Goal: Task Accomplishment & Management: Manage account settings

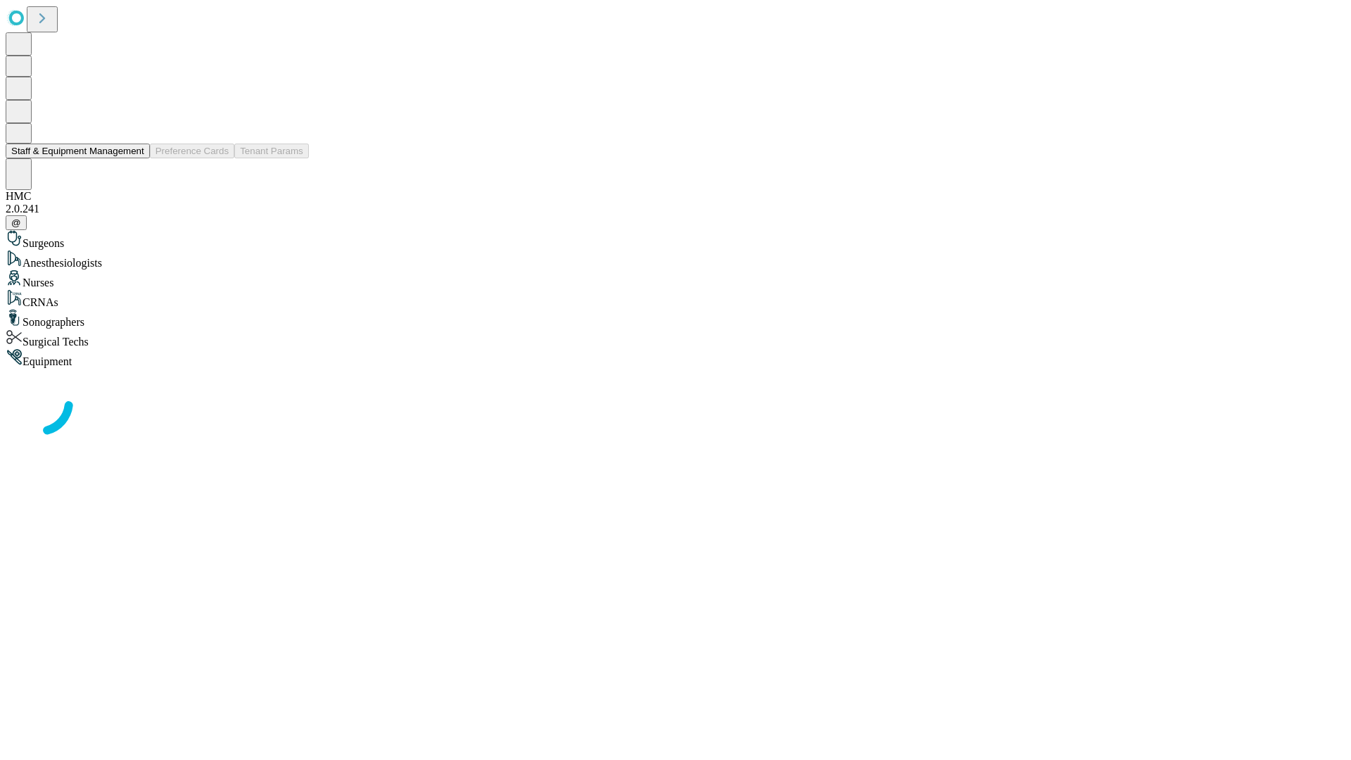
click at [134, 158] on button "Staff & Equipment Management" at bounding box center [78, 151] width 144 height 15
